Goal: Task Accomplishment & Management: Manage account settings

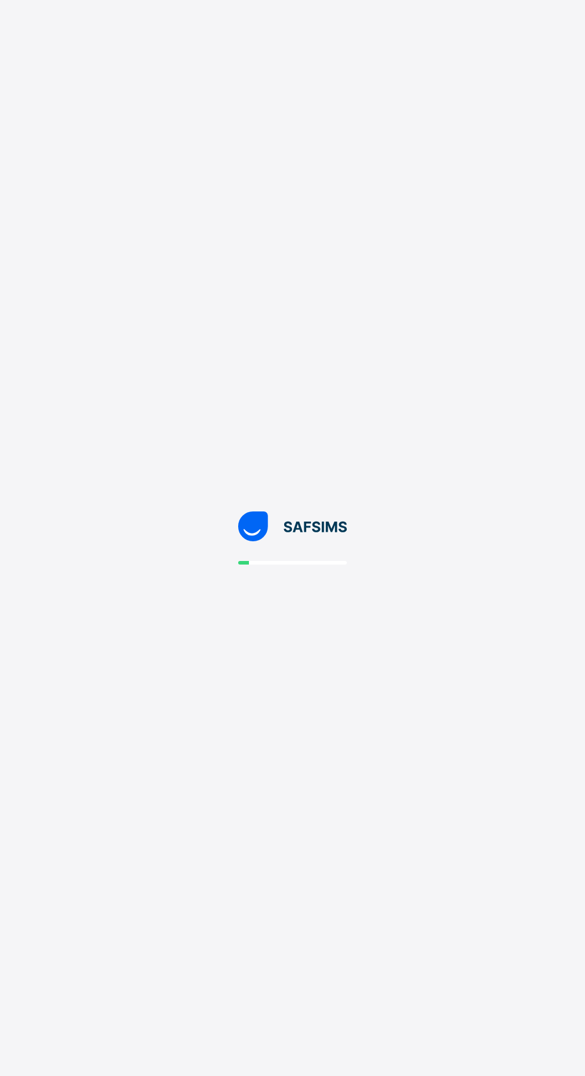
click at [239, 656] on div at bounding box center [292, 538] width 585 height 1076
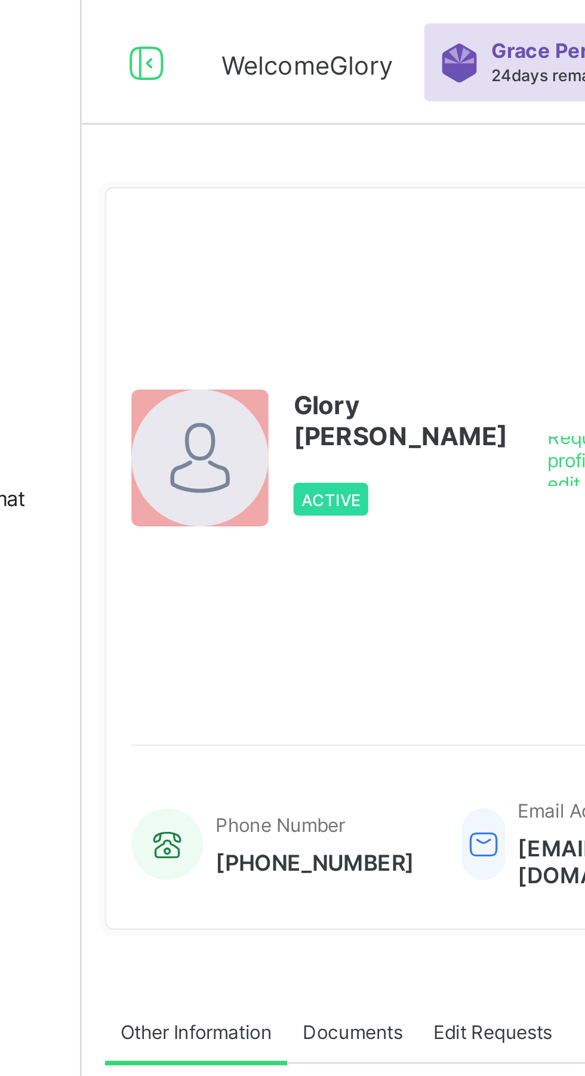
click at [168, 18] on icon at bounding box center [168, 24] width 20 height 17
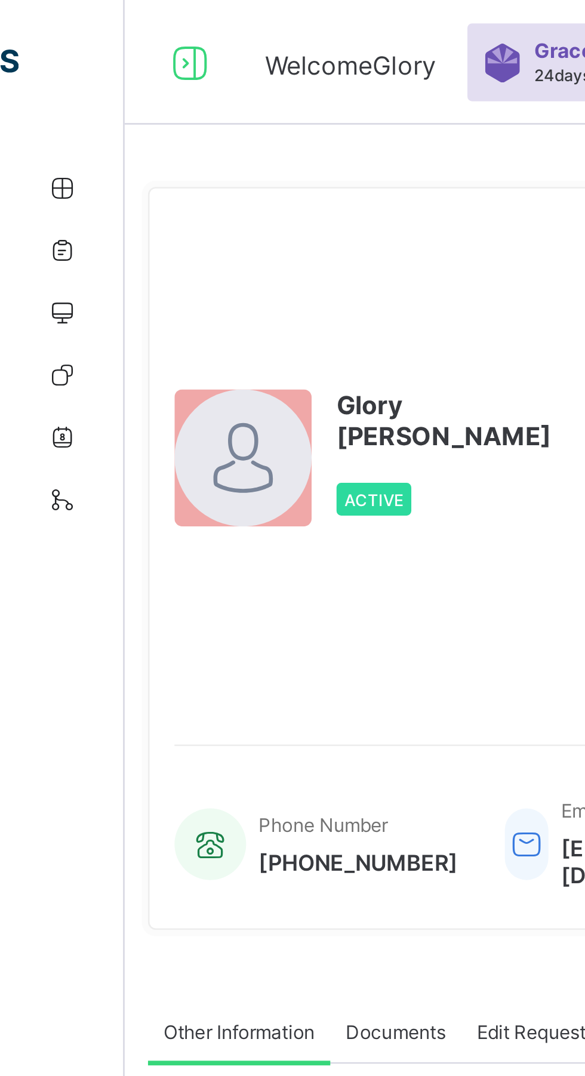
click at [80, 25] on icon at bounding box center [73, 24] width 20 height 17
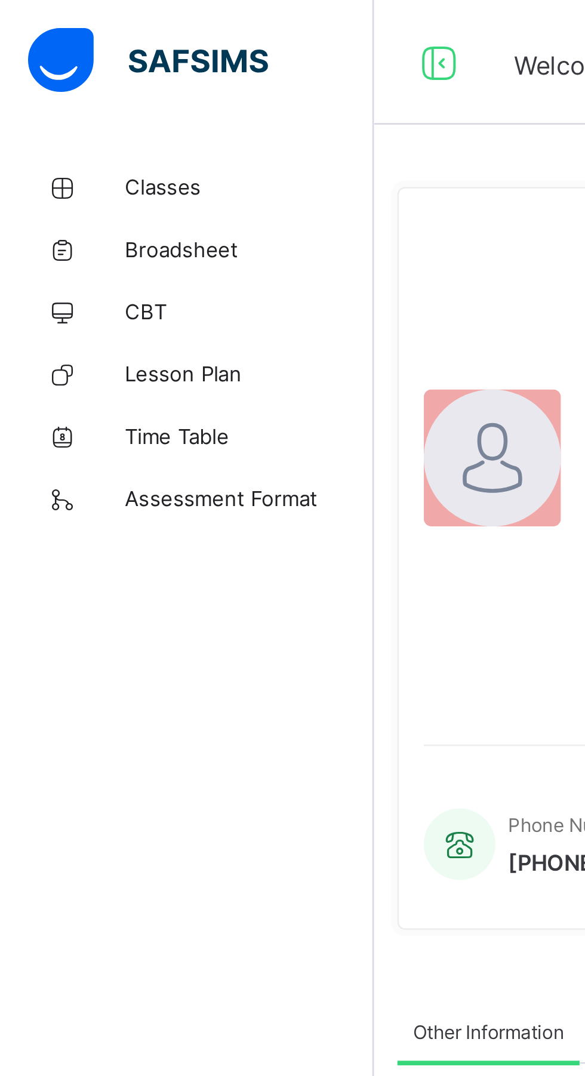
click at [63, 71] on span "Classes" at bounding box center [95, 72] width 95 height 10
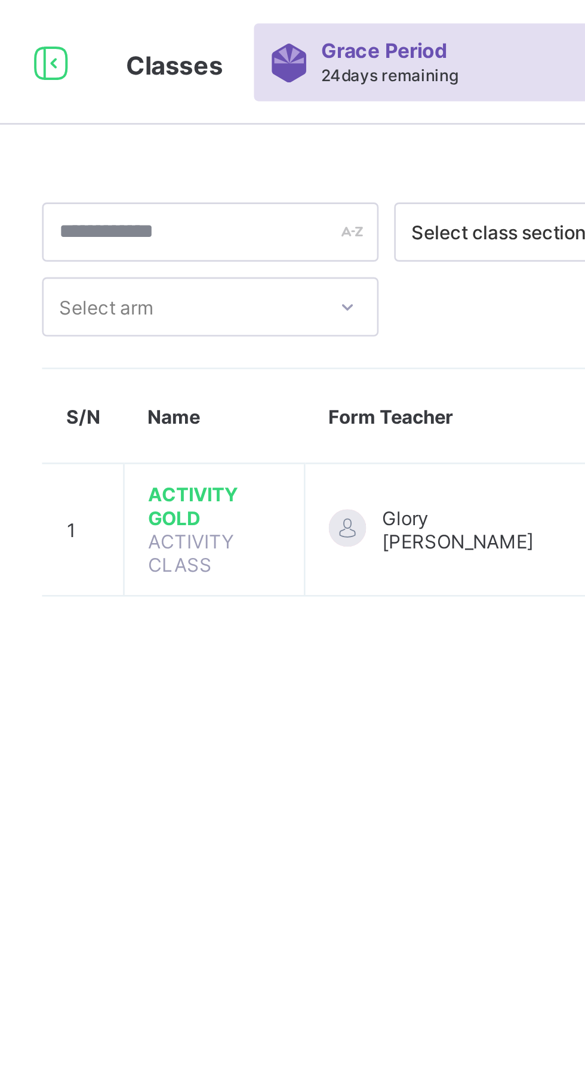
click at [226, 189] on span "ACTIVITY GOLD" at bounding box center [230, 194] width 51 height 18
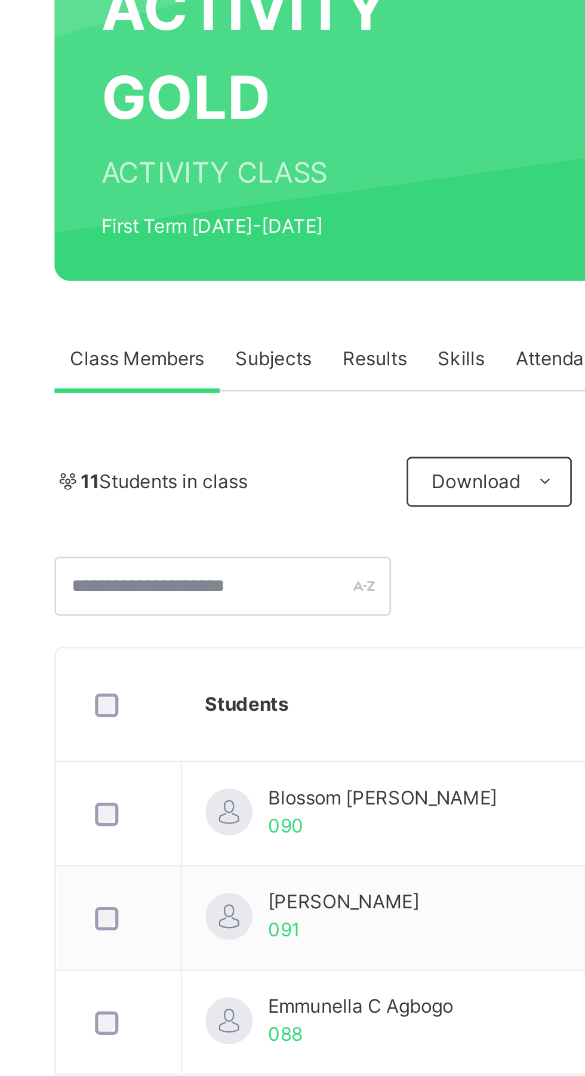
click at [251, 268] on span "Subjects" at bounding box center [248, 270] width 29 height 11
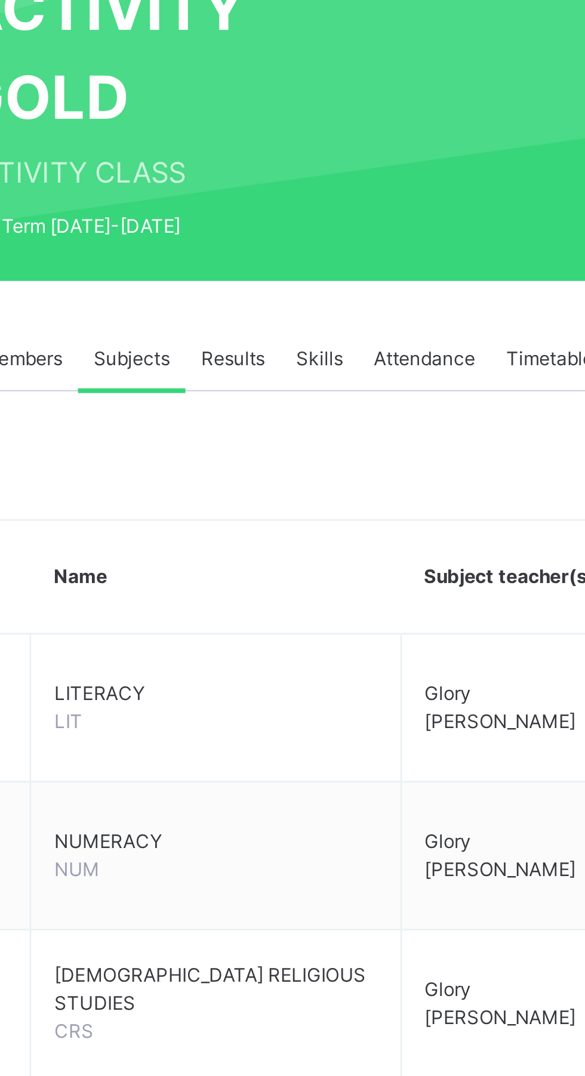
click at [508, 393] on span "Assess Students" at bounding box center [517, 394] width 55 height 11
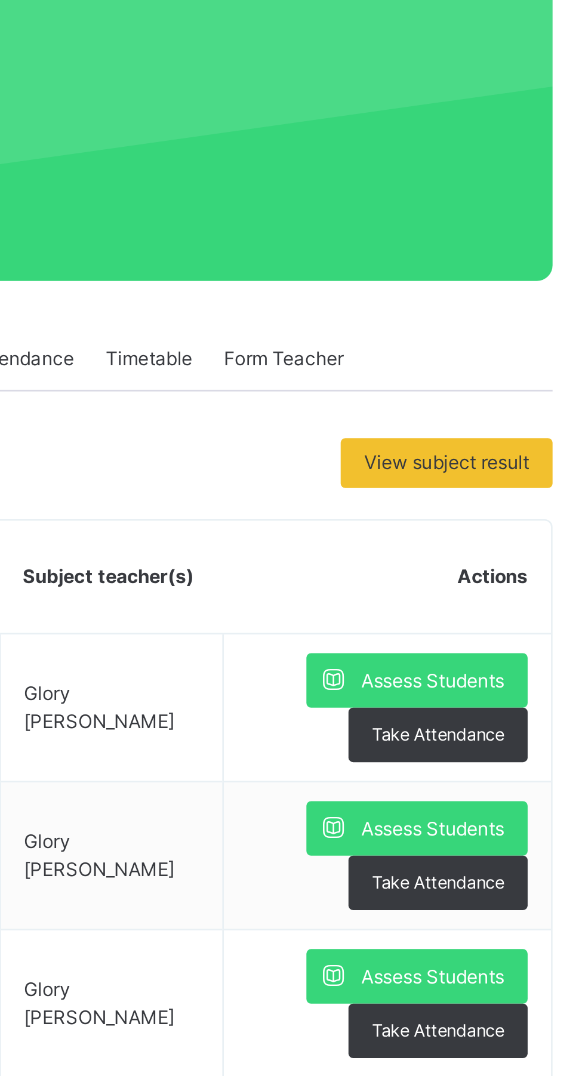
click at [482, 393] on icon at bounding box center [479, 394] width 13 height 14
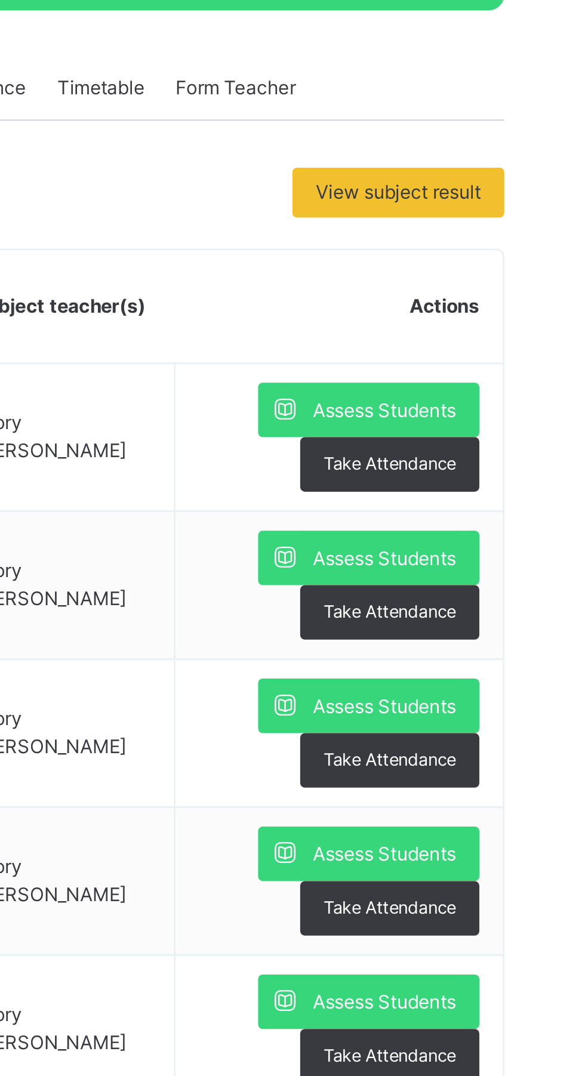
click at [513, 448] on span "Assess Students" at bounding box center [517, 450] width 55 height 11
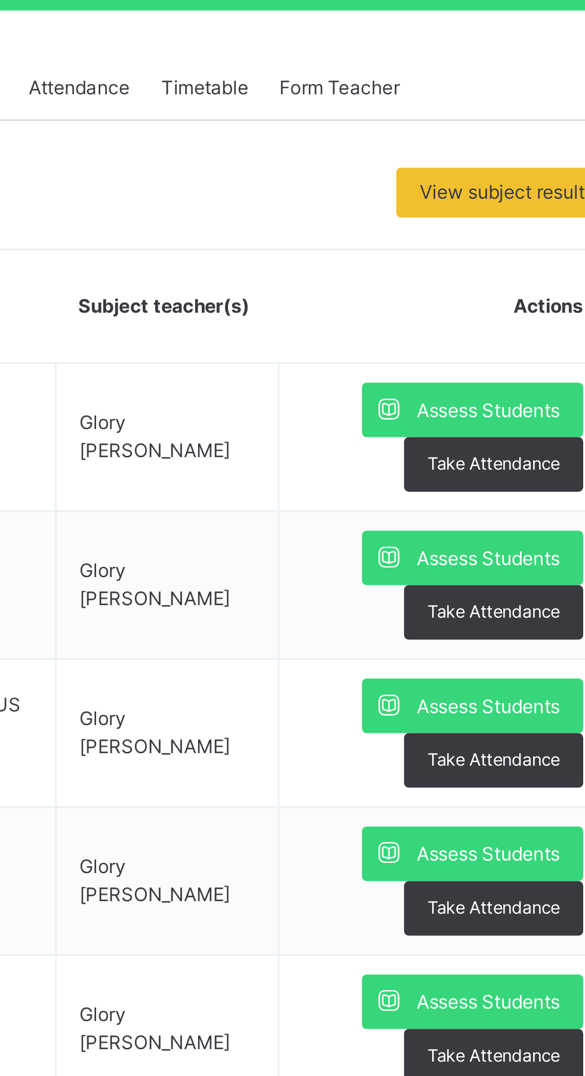
click at [497, 508] on span "Assess Students" at bounding box center [517, 507] width 55 height 11
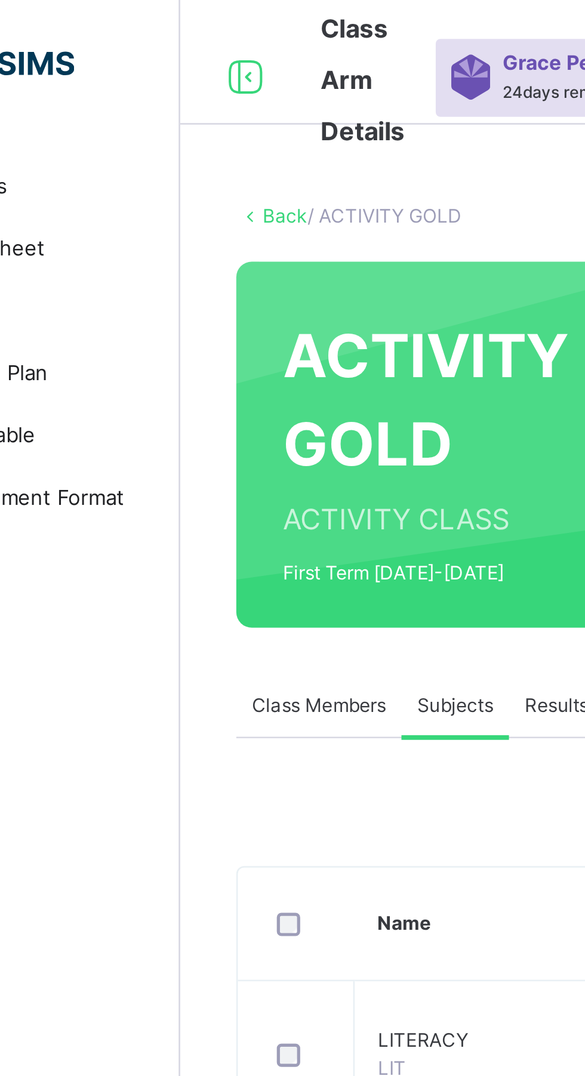
click at [164, 28] on icon at bounding box center [168, 29] width 20 height 21
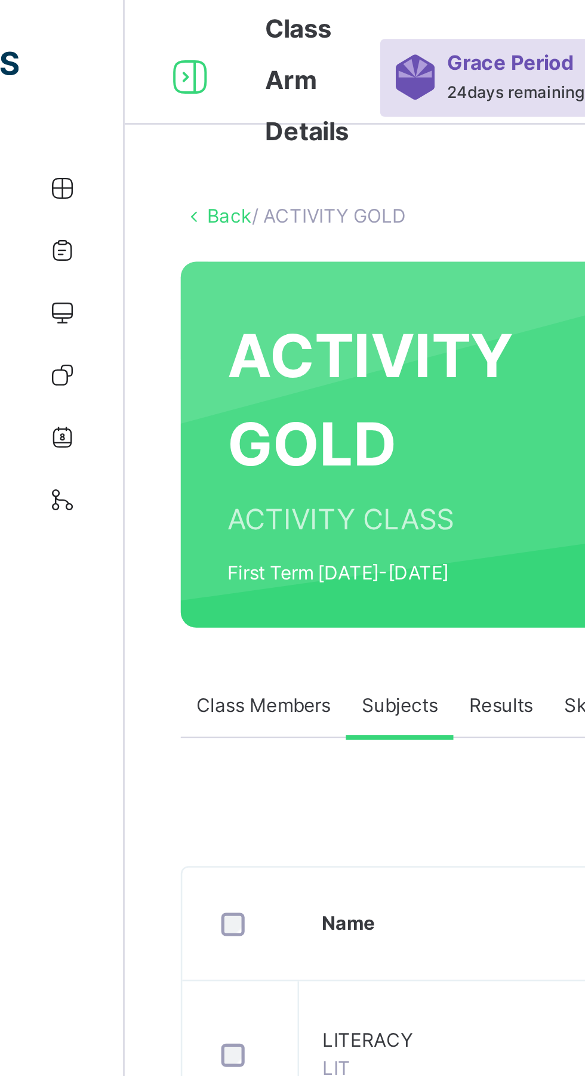
click at [82, 22] on icon at bounding box center [73, 29] width 20 height 21
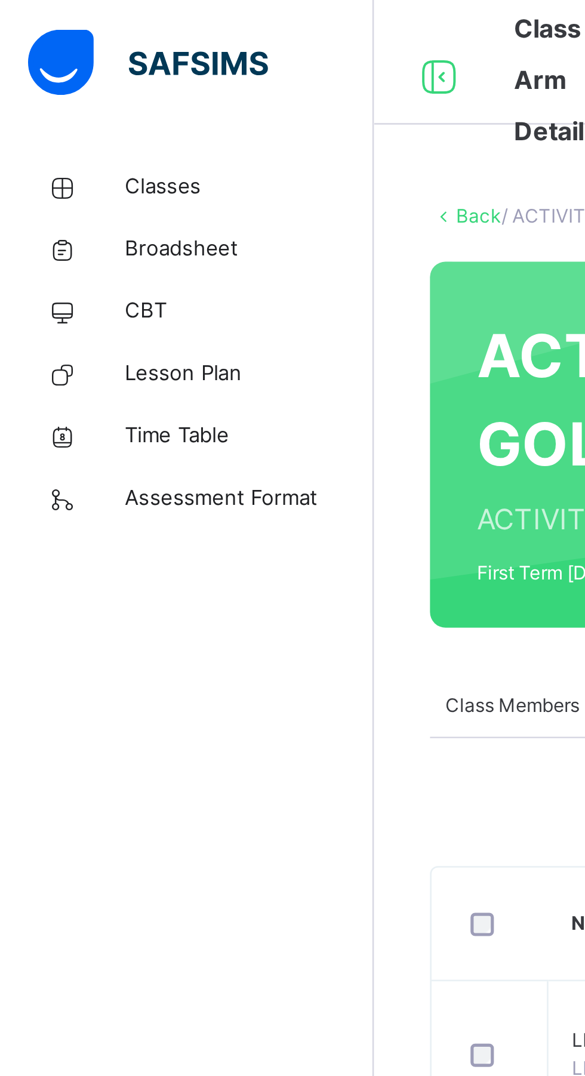
click at [74, 64] on link "Classes" at bounding box center [71, 72] width 143 height 24
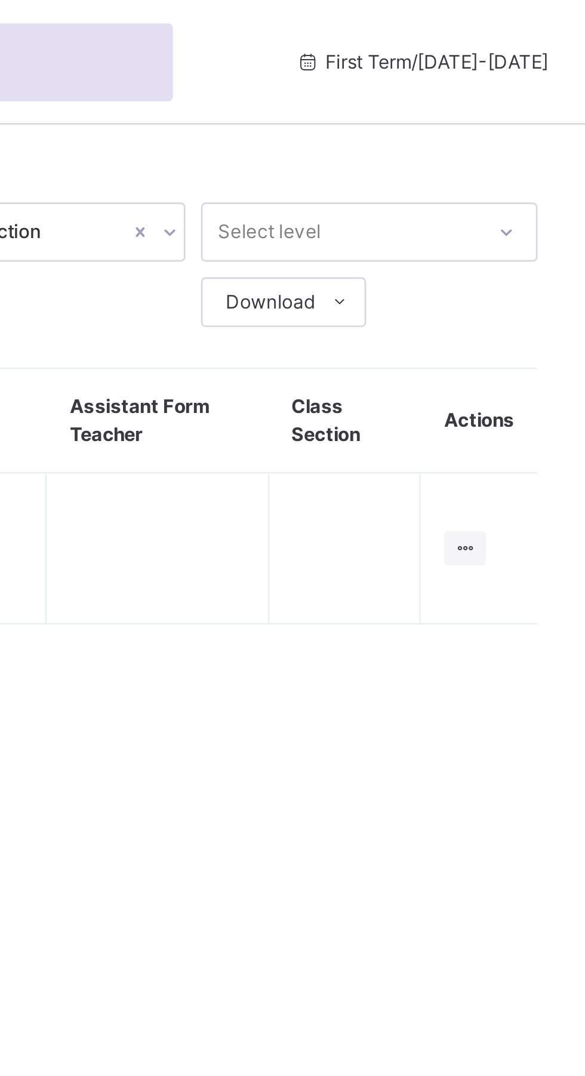
click at [547, 163] on th "Actions" at bounding box center [541, 161] width 45 height 40
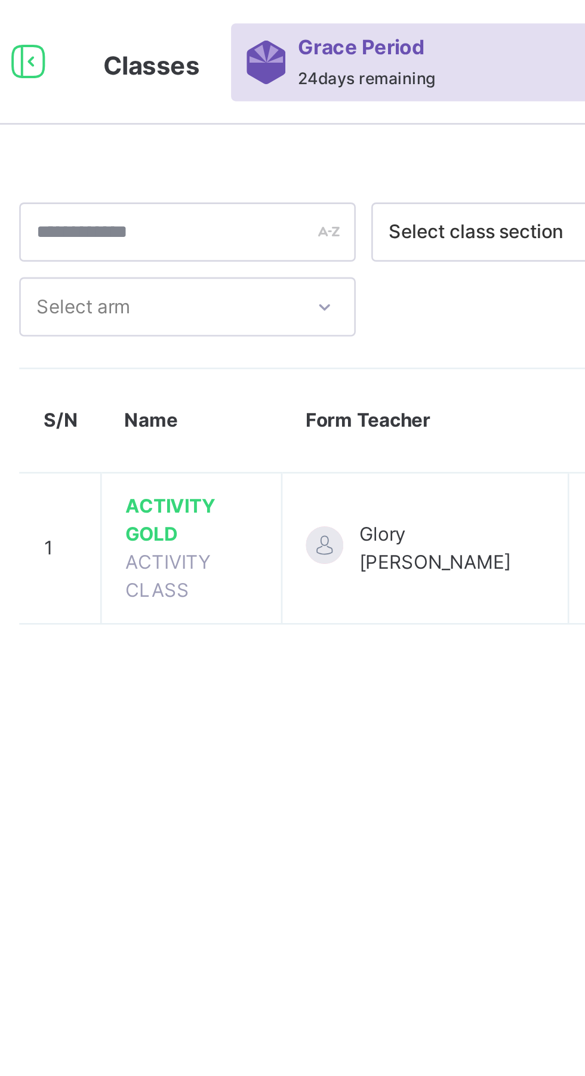
click at [207, 201] on span "ACTIVITY GOLD" at bounding box center [230, 199] width 51 height 21
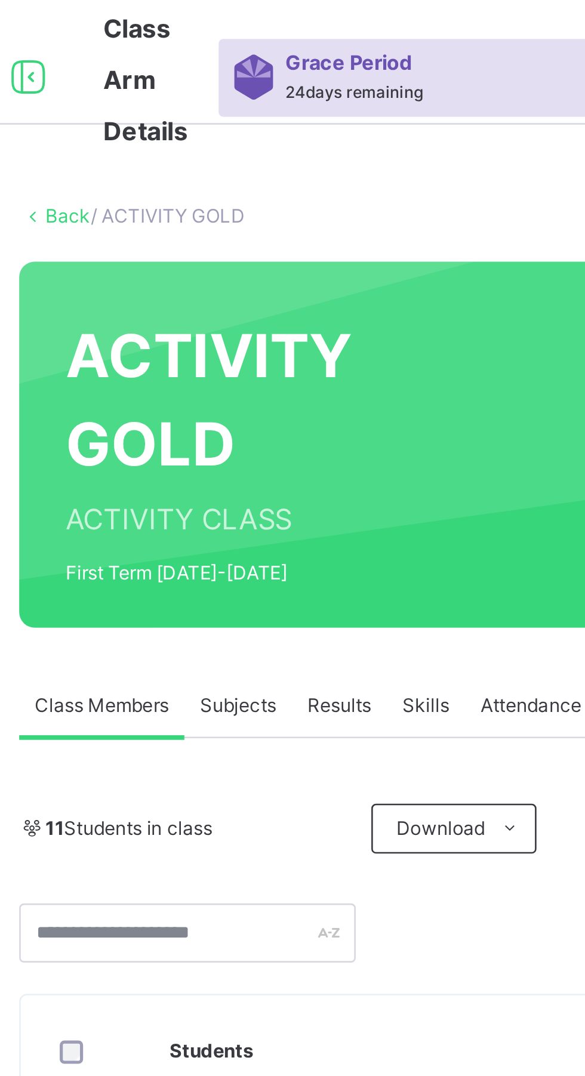
click at [245, 272] on span "Subjects" at bounding box center [248, 270] width 29 height 11
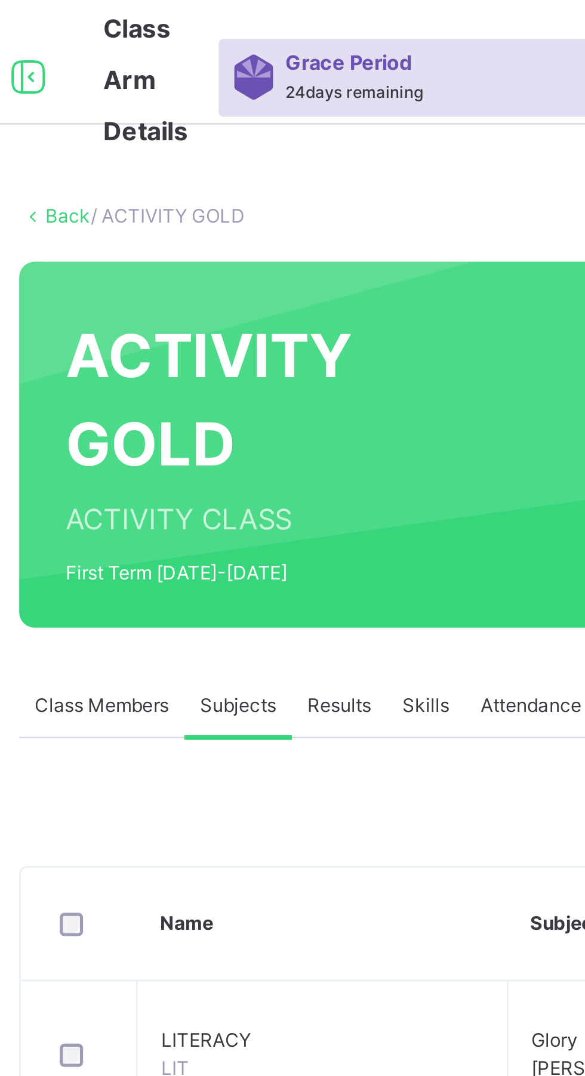
click at [514, 392] on span "Assess Students" at bounding box center [517, 394] width 55 height 11
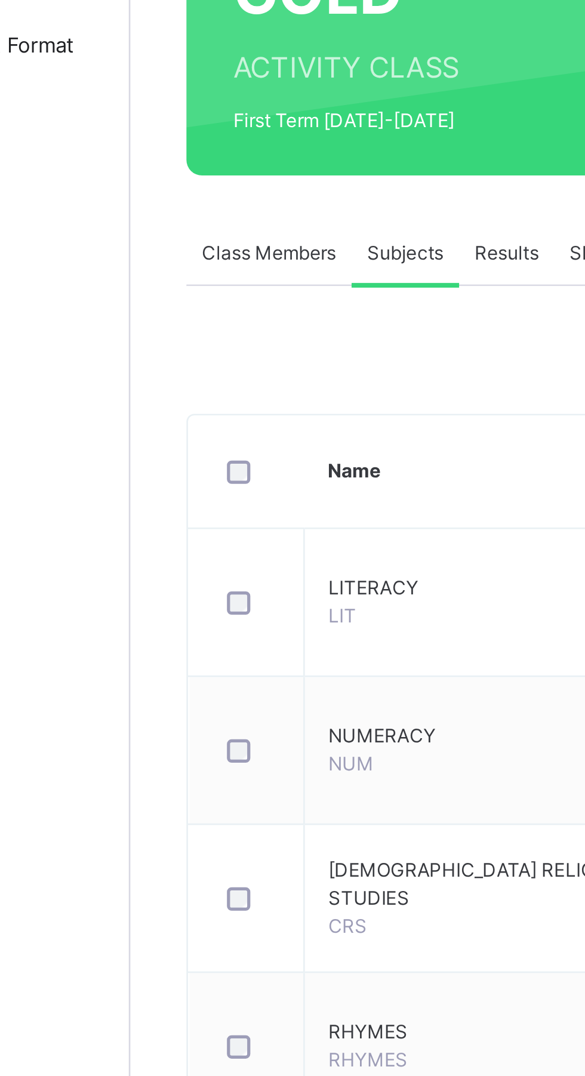
click at [252, 272] on span "Subjects" at bounding box center [248, 270] width 29 height 11
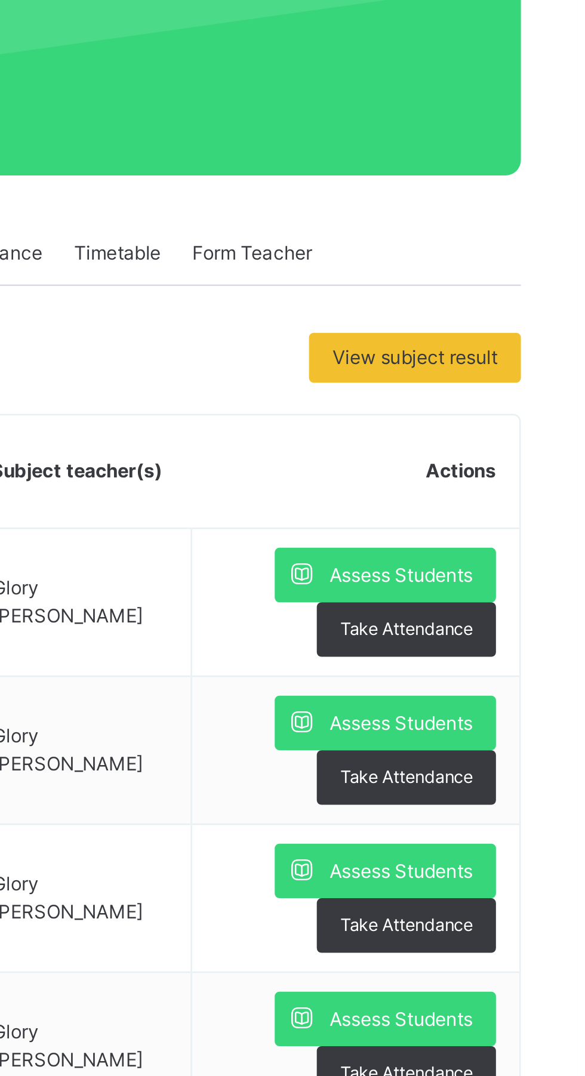
click at [503, 452] on span "Assess Students" at bounding box center [517, 450] width 55 height 11
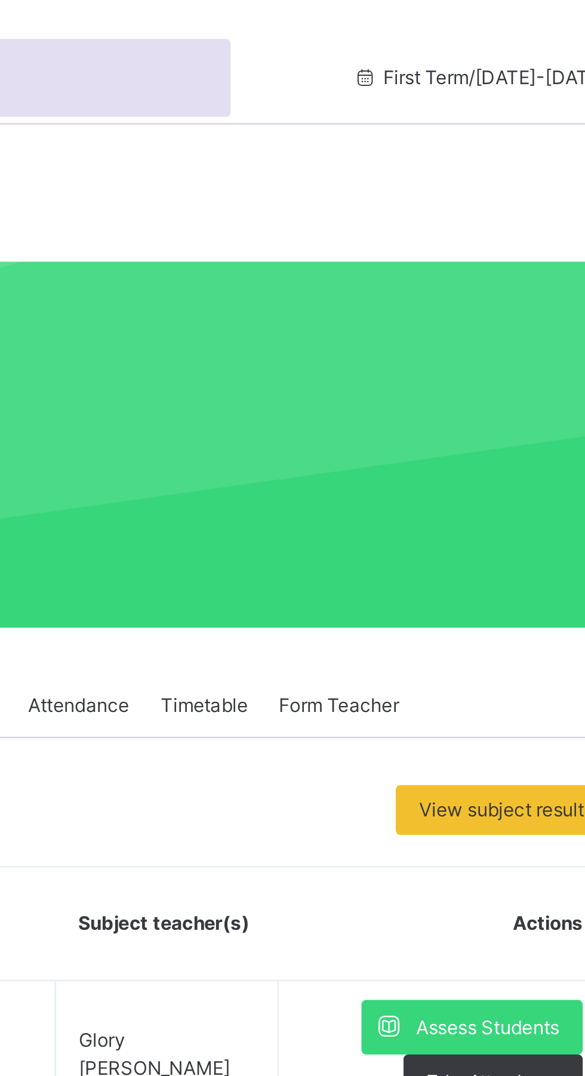
click at [486, 392] on span at bounding box center [479, 393] width 21 height 21
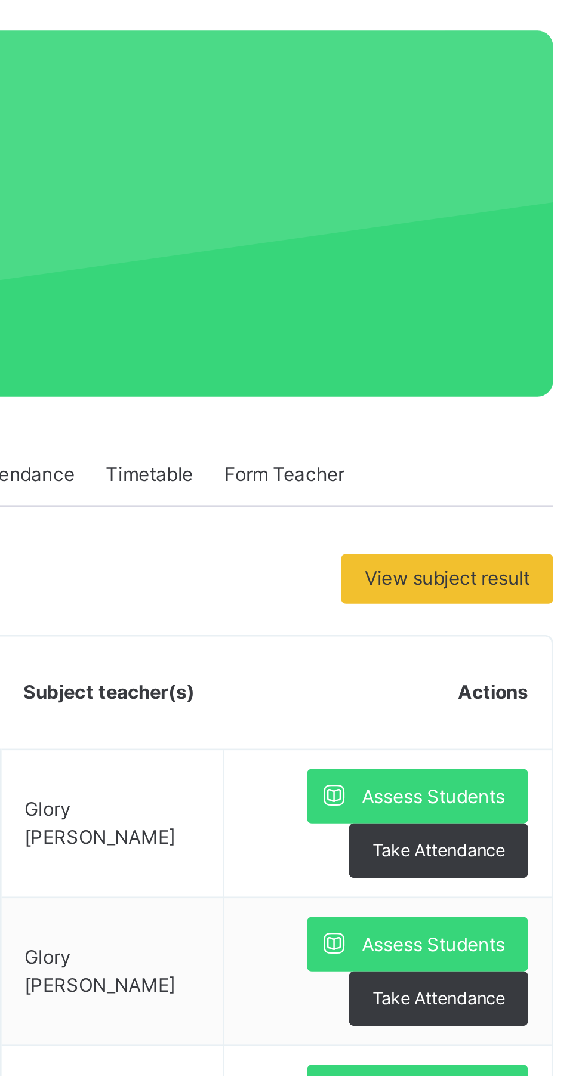
click at [515, 390] on span "Assess Students" at bounding box center [517, 394] width 55 height 11
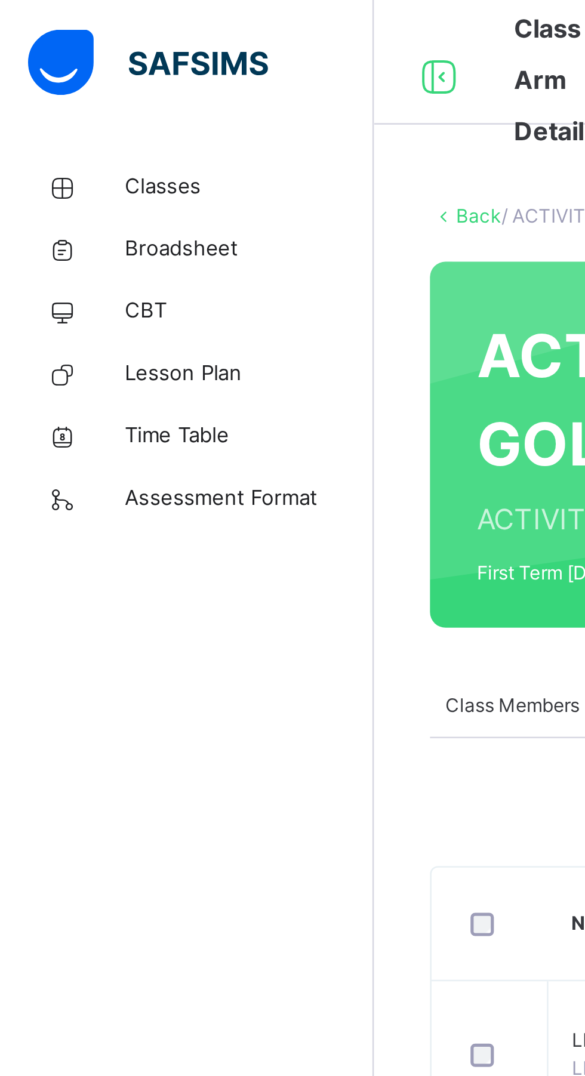
click at [75, 71] on span "Classes" at bounding box center [95, 72] width 95 height 12
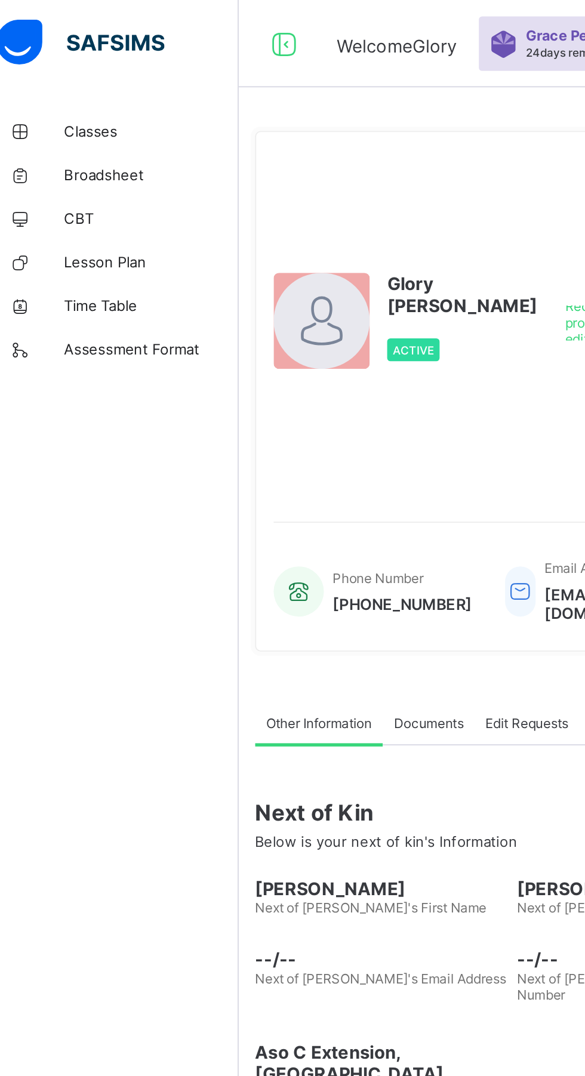
click at [61, 70] on span "Classes" at bounding box center [95, 72] width 95 height 10
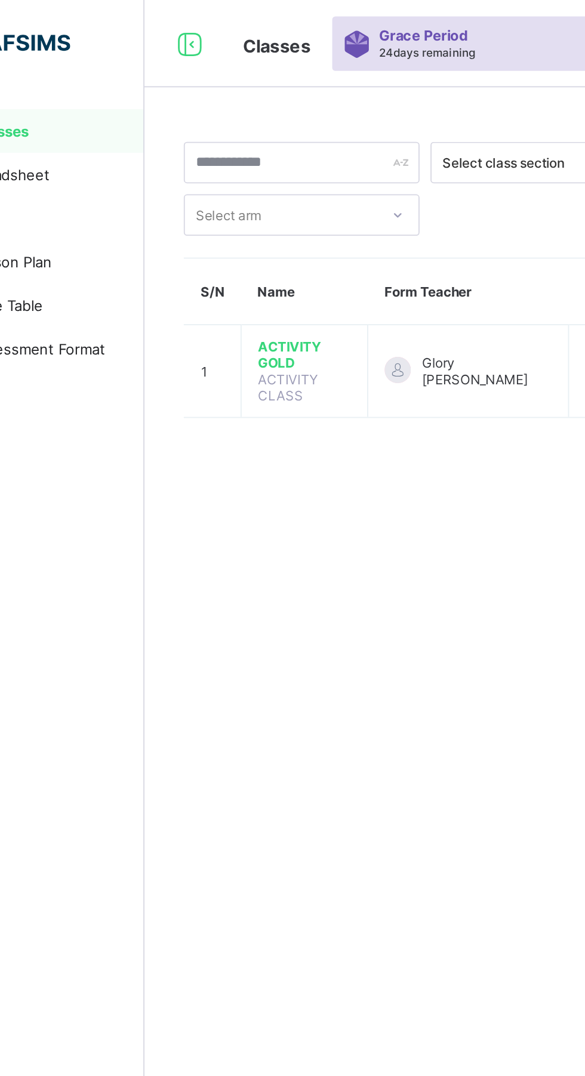
click at [227, 179] on td "ACTIVITY GOLD ACTIVITY CLASS" at bounding box center [230, 203] width 69 height 51
click at [232, 192] on span "ACTIVITY GOLD" at bounding box center [230, 194] width 51 height 18
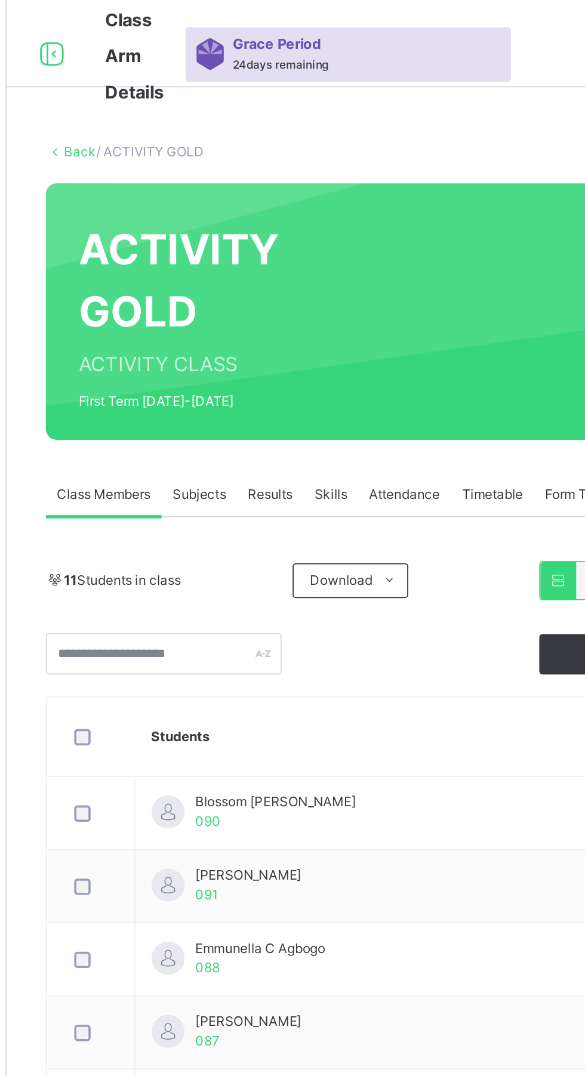
click at [336, 261] on div "Attendance" at bounding box center [360, 270] width 51 height 24
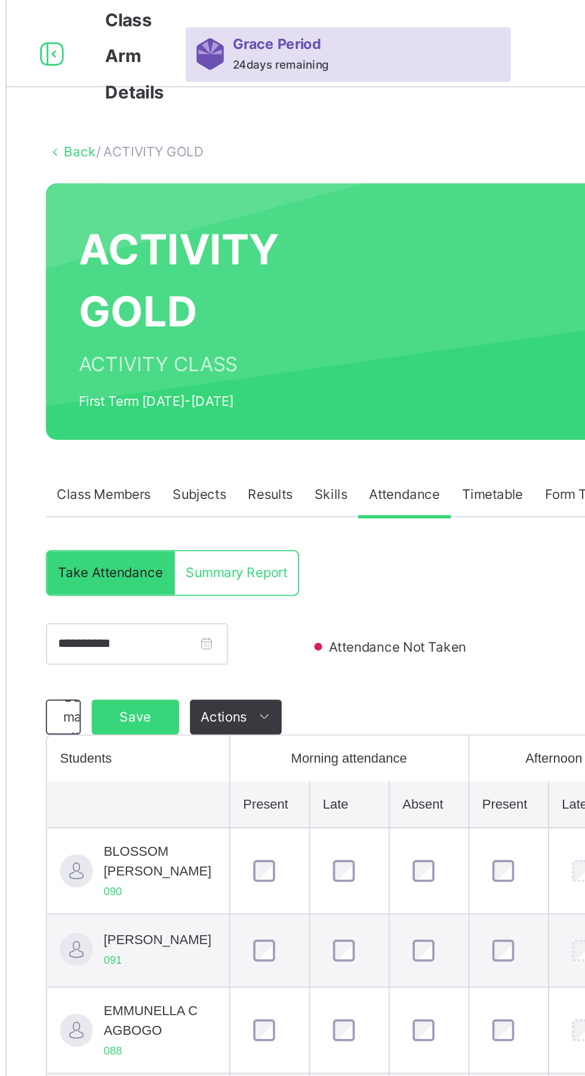
click at [310, 269] on div "Skills" at bounding box center [321, 270] width 30 height 24
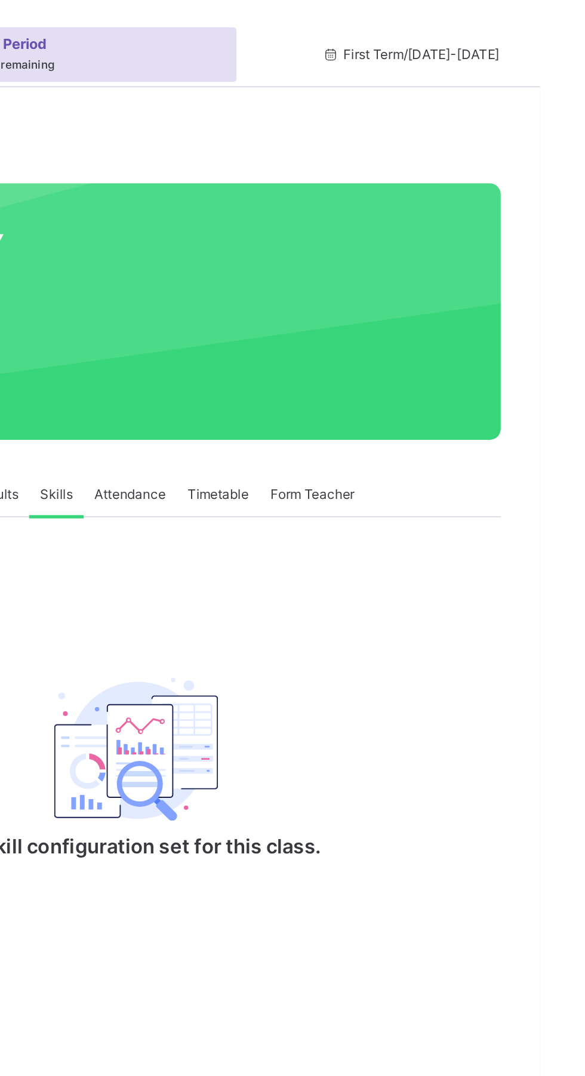
click at [450, 272] on span "Form Teacher" at bounding box center [461, 270] width 46 height 11
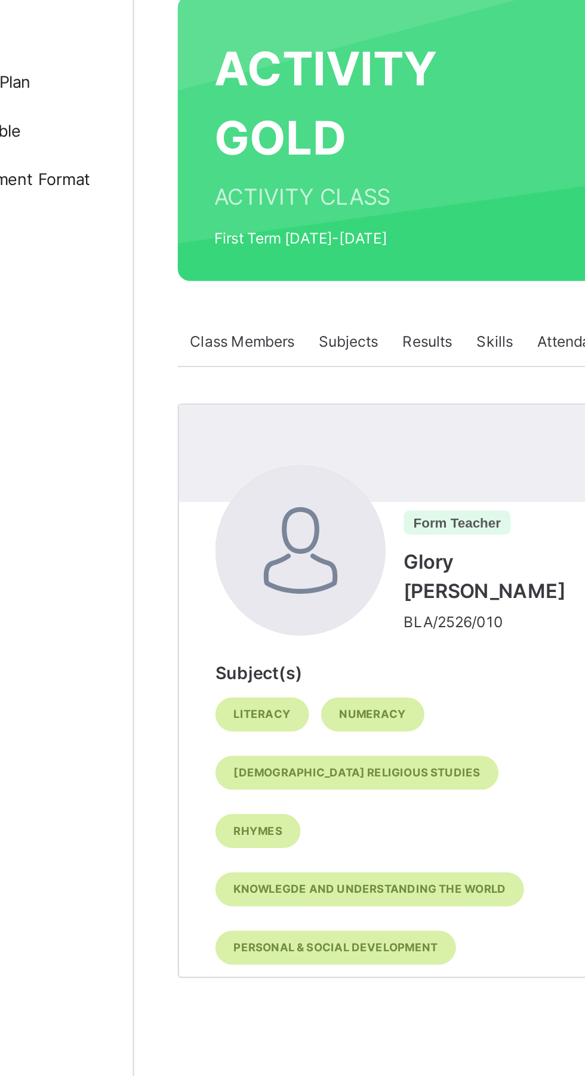
click at [247, 267] on span "Subjects" at bounding box center [248, 270] width 29 height 11
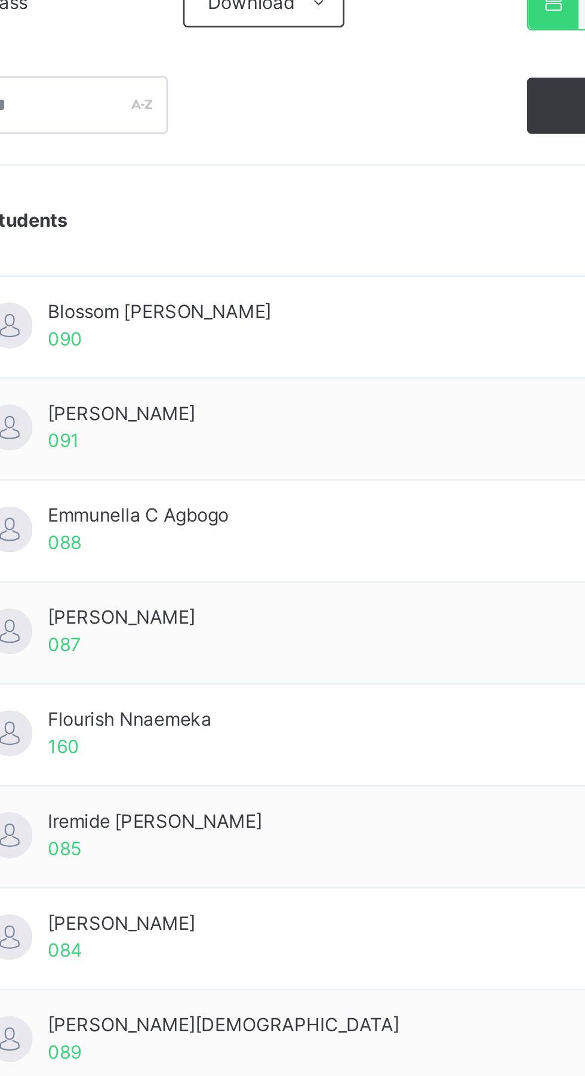
click at [298, 442] on span "Blossom [PERSON_NAME]" at bounding box center [291, 438] width 88 height 11
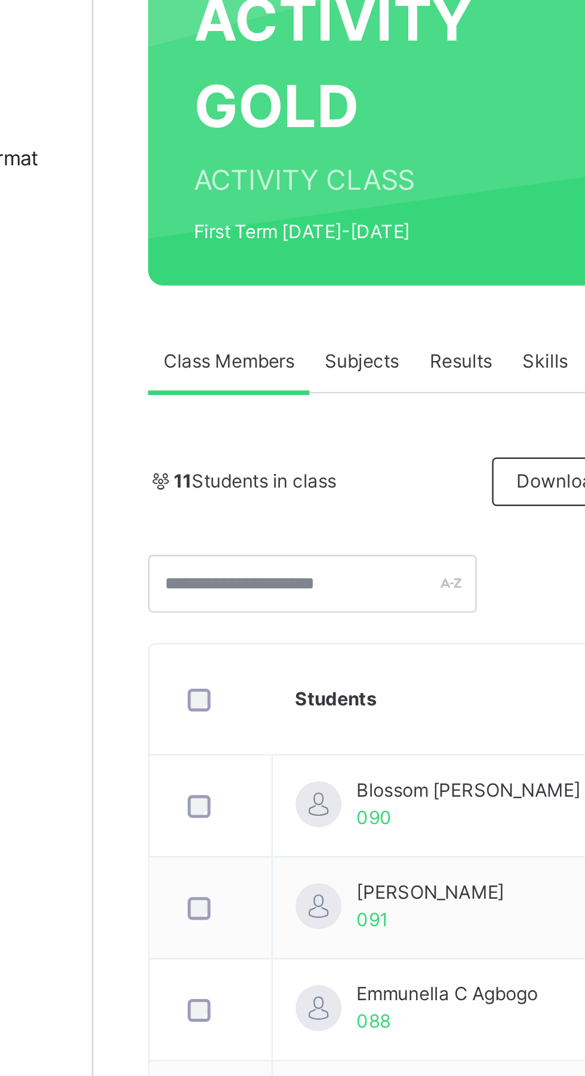
click at [254, 261] on div "Subjects" at bounding box center [248, 270] width 41 height 24
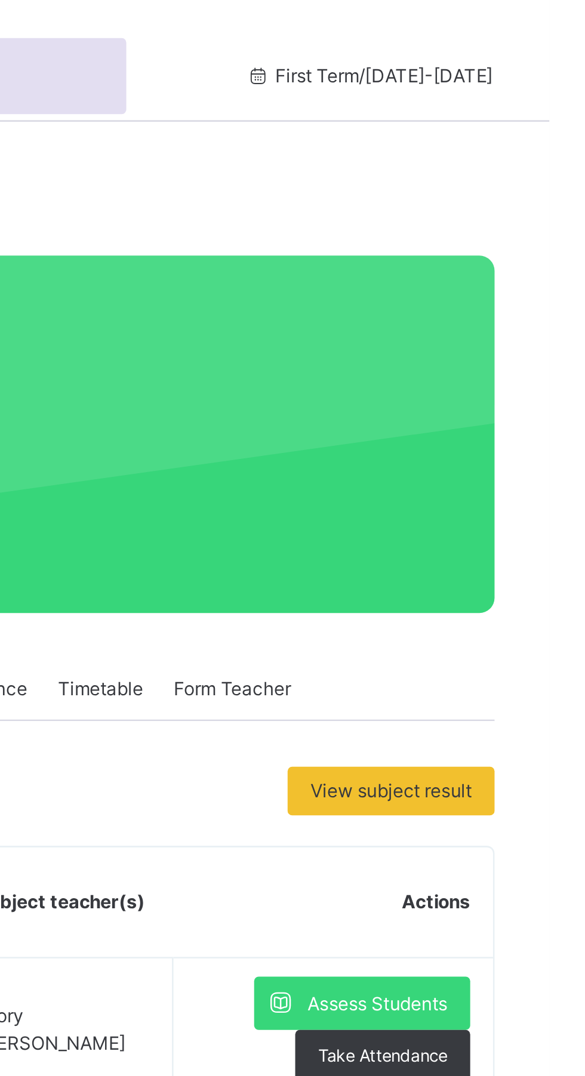
click at [512, 402] on div "Assess Students" at bounding box center [511, 393] width 85 height 21
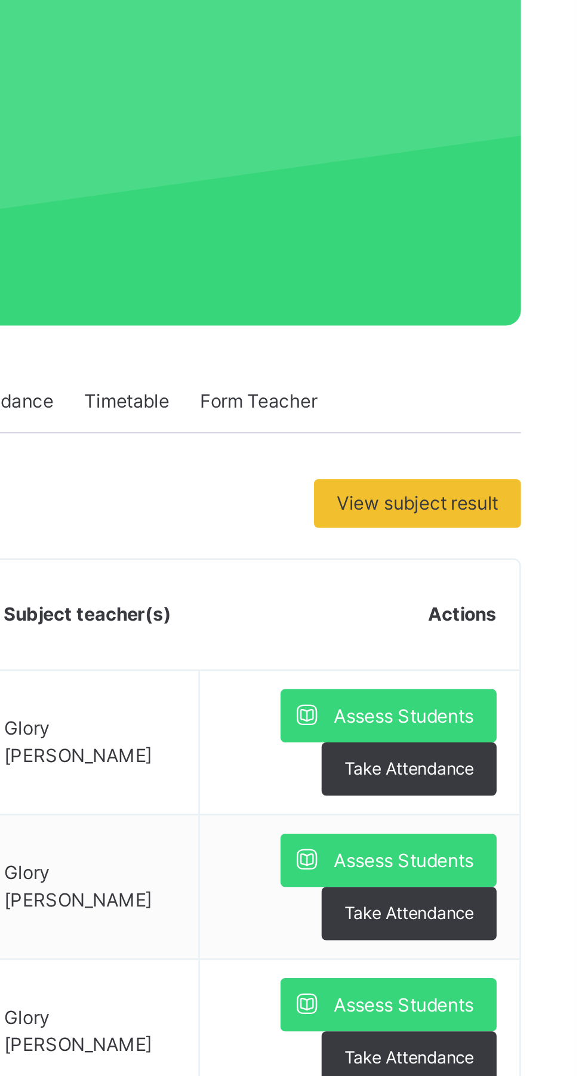
click at [521, 313] on span "View subject result" at bounding box center [522, 310] width 63 height 11
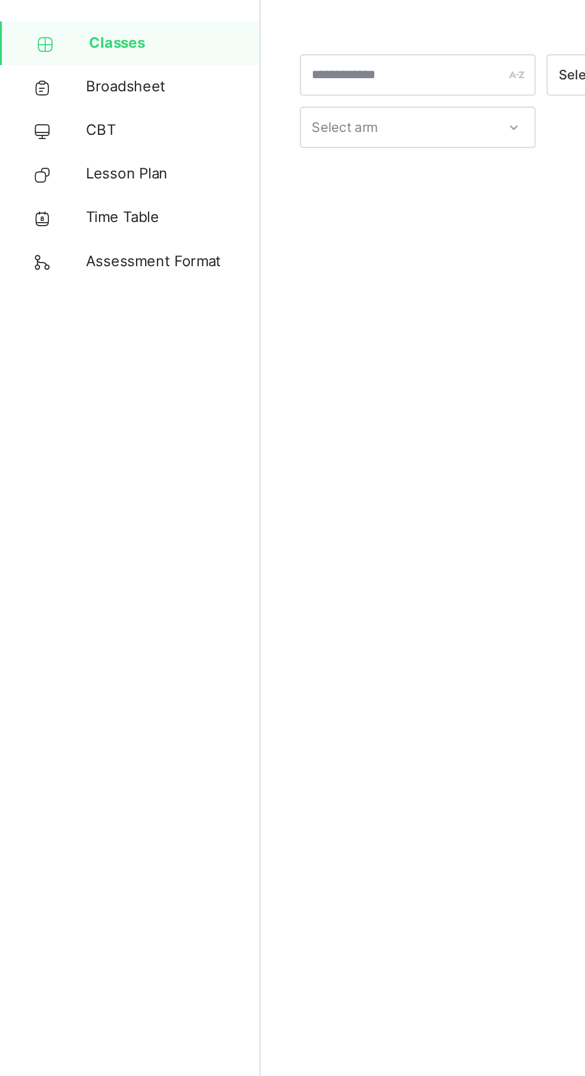
click at [57, 73] on span "Classes" at bounding box center [97, 72] width 94 height 12
click at [64, 69] on span "Classes" at bounding box center [97, 72] width 94 height 12
click at [72, 63] on link "Classes" at bounding box center [71, 72] width 143 height 24
click at [69, 69] on span "Classes" at bounding box center [97, 72] width 94 height 12
click at [66, 80] on link "Classes" at bounding box center [71, 72] width 143 height 24
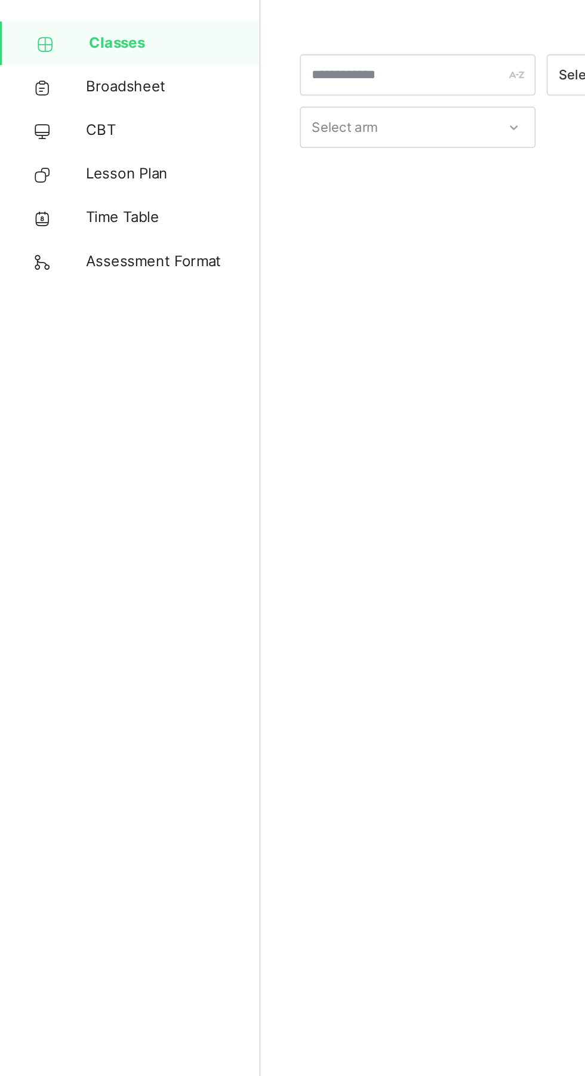
click at [50, 83] on link "Classes" at bounding box center [71, 72] width 143 height 24
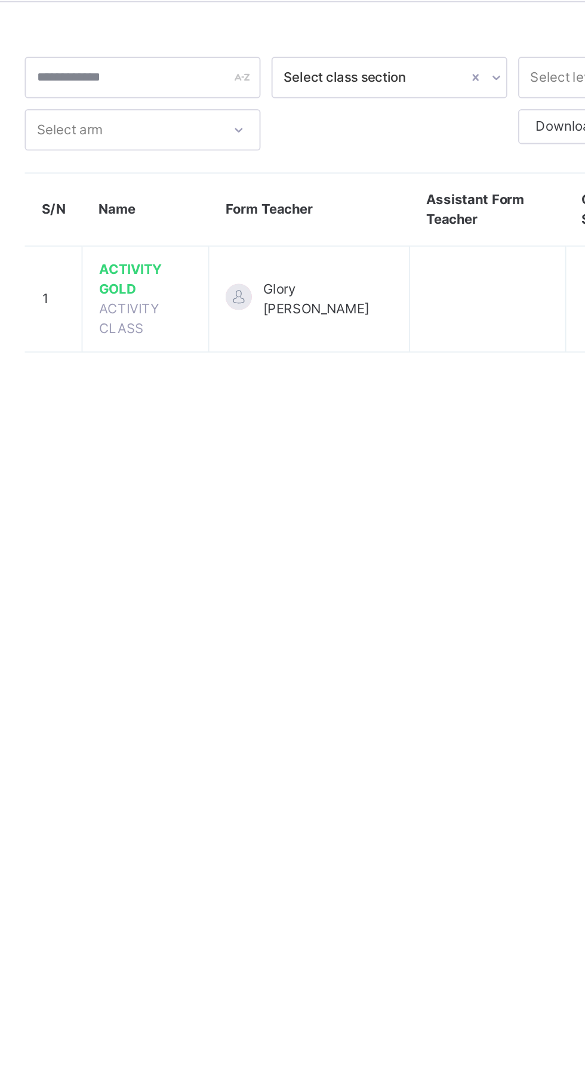
click at [224, 197] on span "ACTIVITY GOLD" at bounding box center [230, 199] width 51 height 21
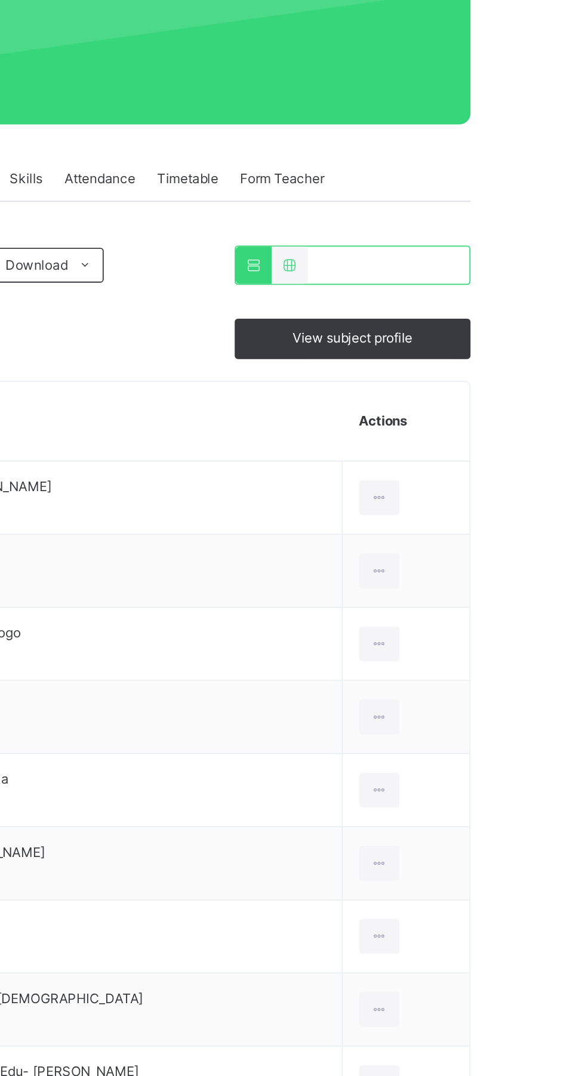
click at [512, 361] on span "View subject profile" at bounding box center [499, 357] width 66 height 11
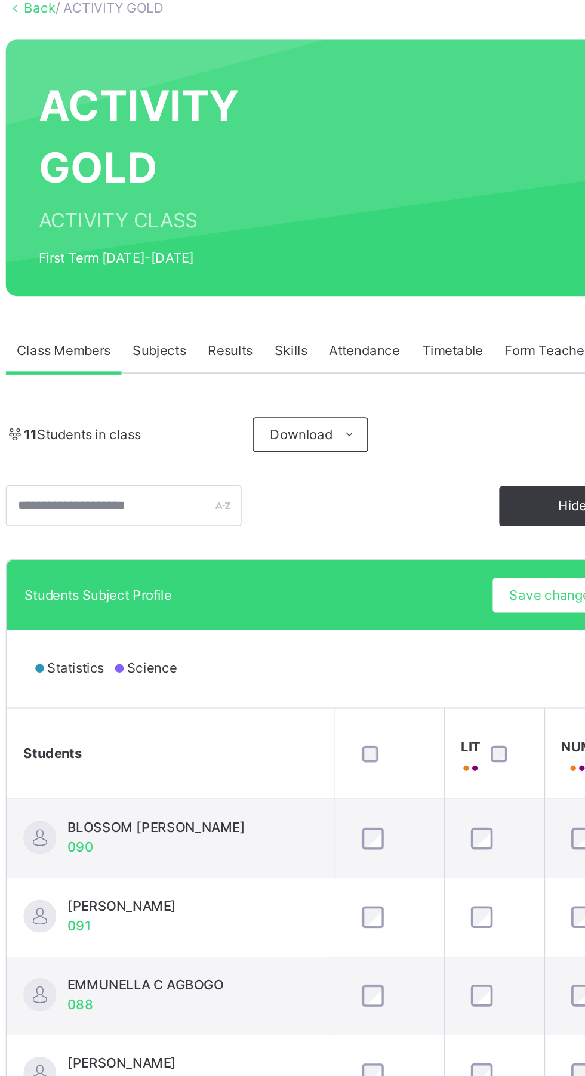
click at [248, 270] on span "Subjects" at bounding box center [248, 270] width 29 height 11
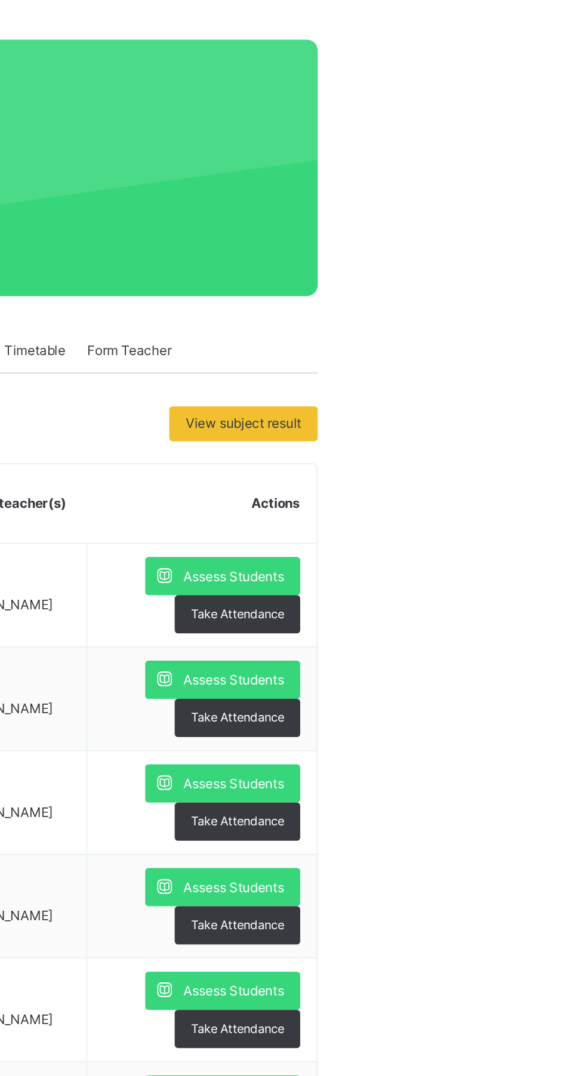
click at [513, 393] on span "Assess Students" at bounding box center [517, 394] width 55 height 11
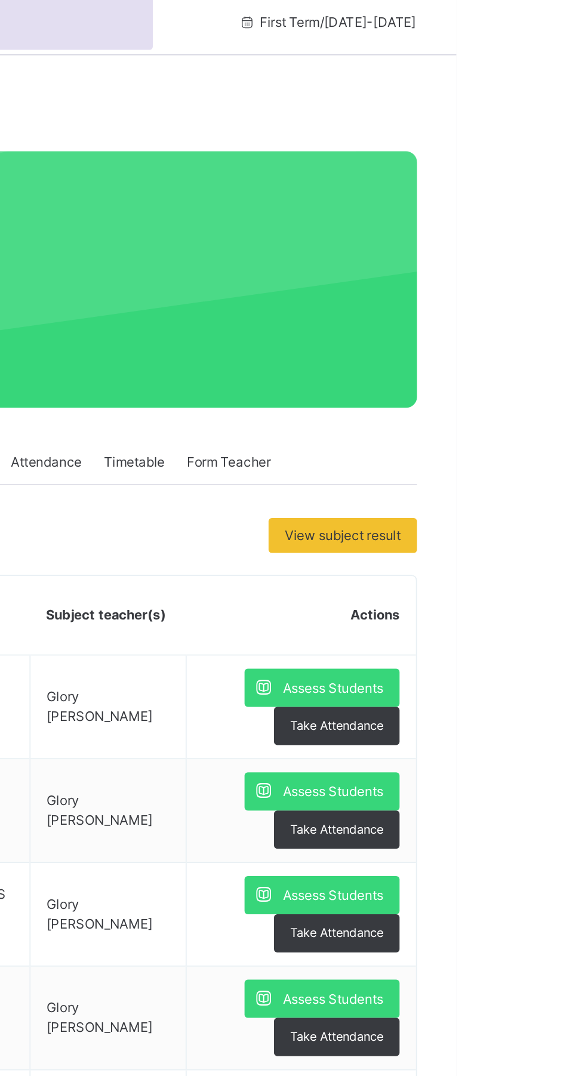
click at [503, 402] on div "Assess Students" at bounding box center [511, 393] width 85 height 21
